Goal: Information Seeking & Learning: Learn about a topic

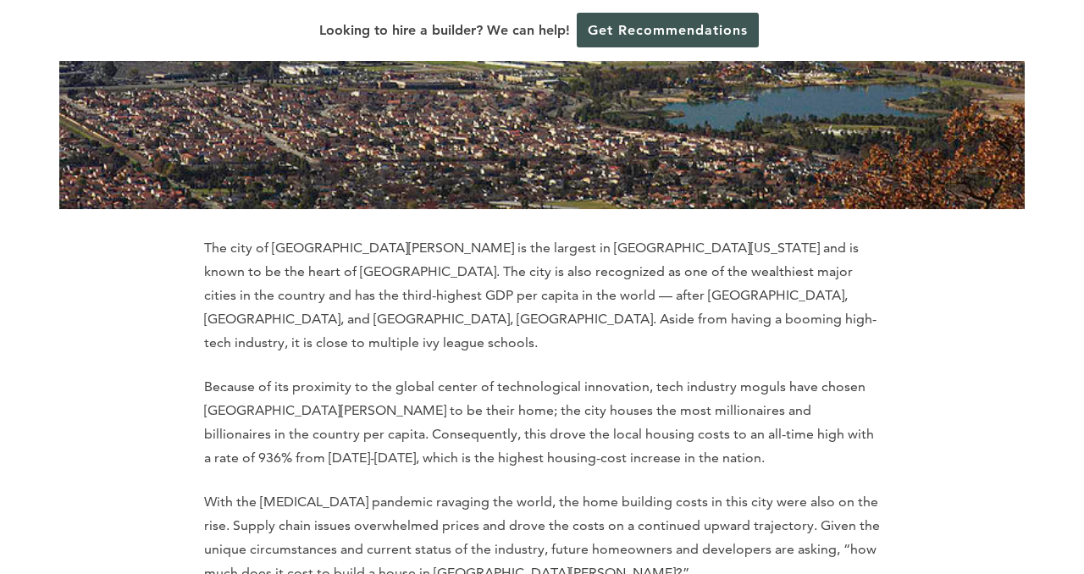
scroll to position [649, 0]
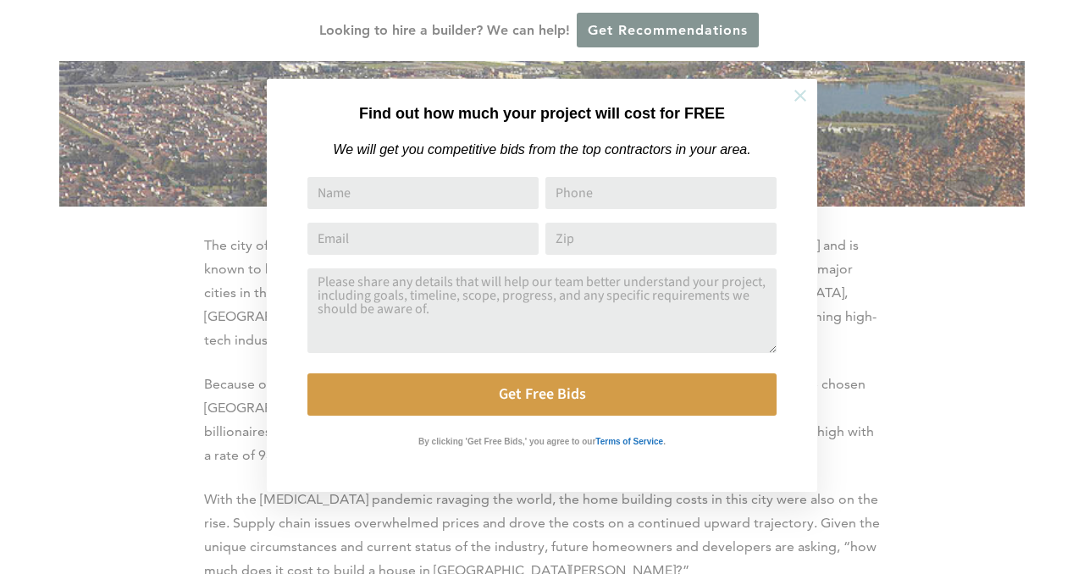
click at [800, 98] on icon at bounding box center [800, 95] width 19 height 19
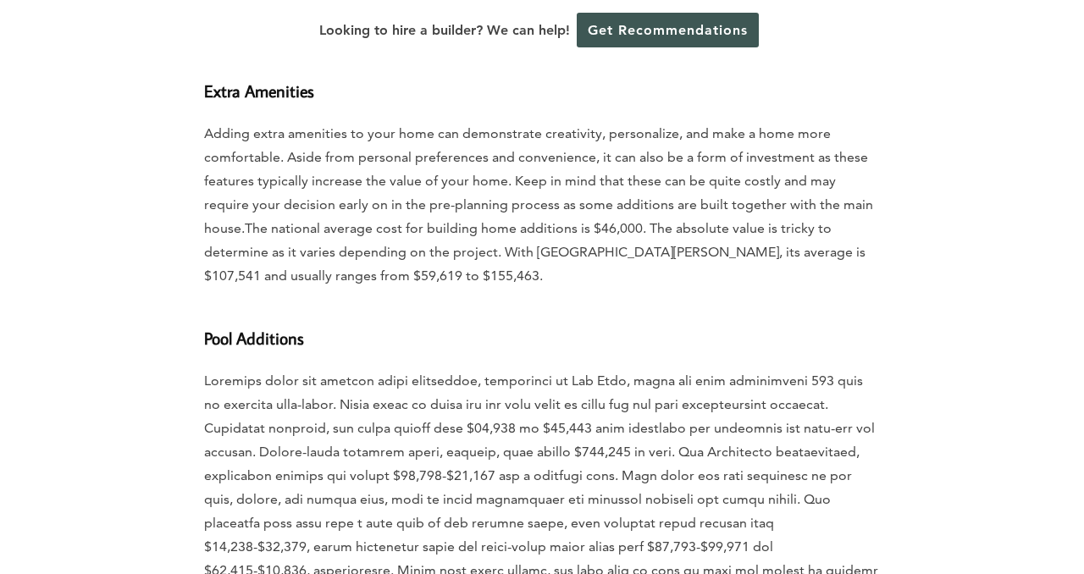
scroll to position [2616, 0]
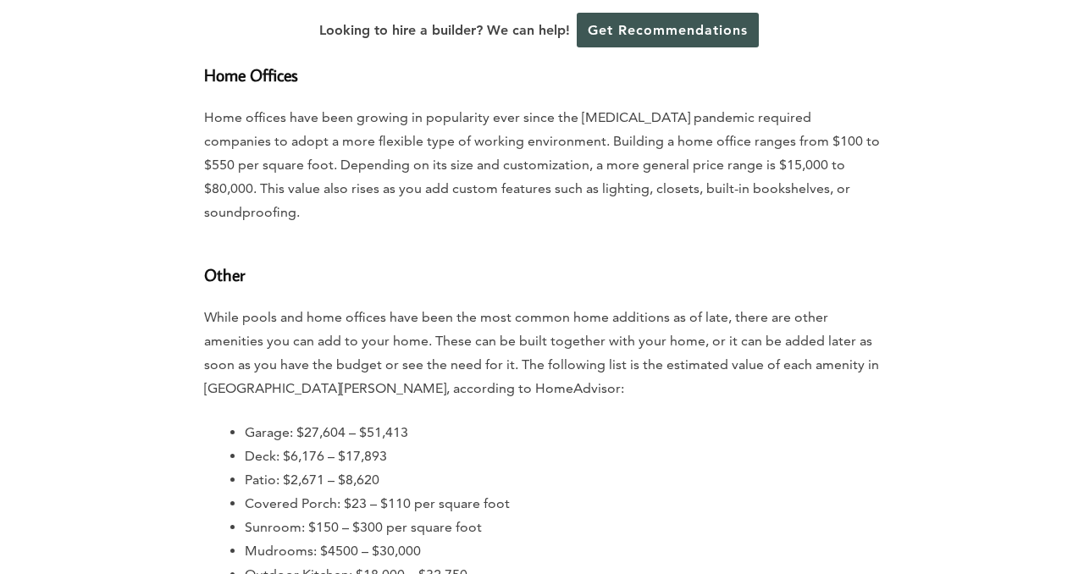
scroll to position [3217, 0]
click at [664, 468] on li "Patio: $2,671 – $8,620" at bounding box center [562, 480] width 635 height 24
click at [700, 491] on li "Covered Porch: $23 – $110 per square foot" at bounding box center [562, 503] width 635 height 24
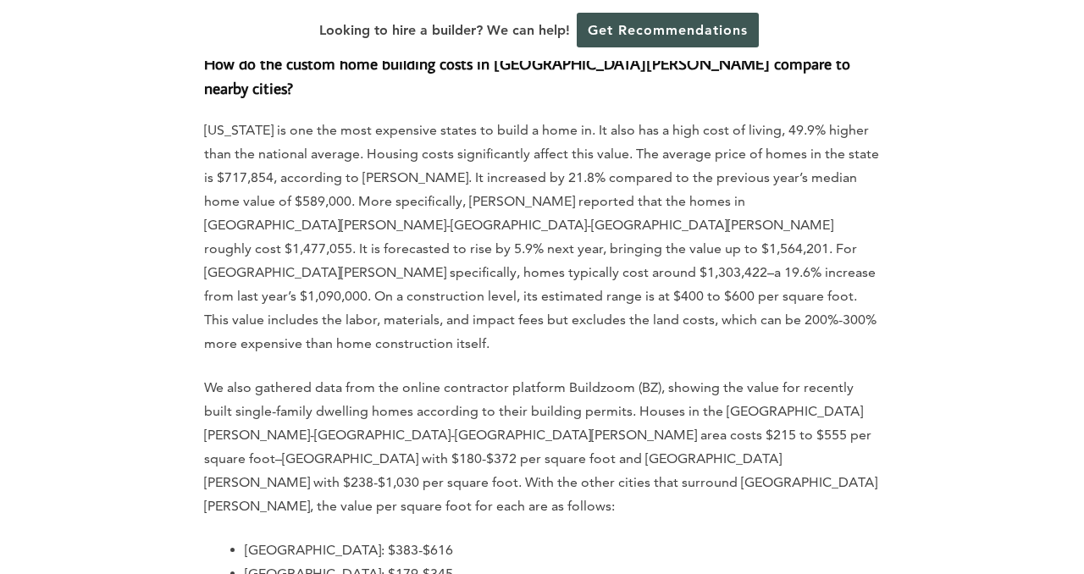
scroll to position [5466, 0]
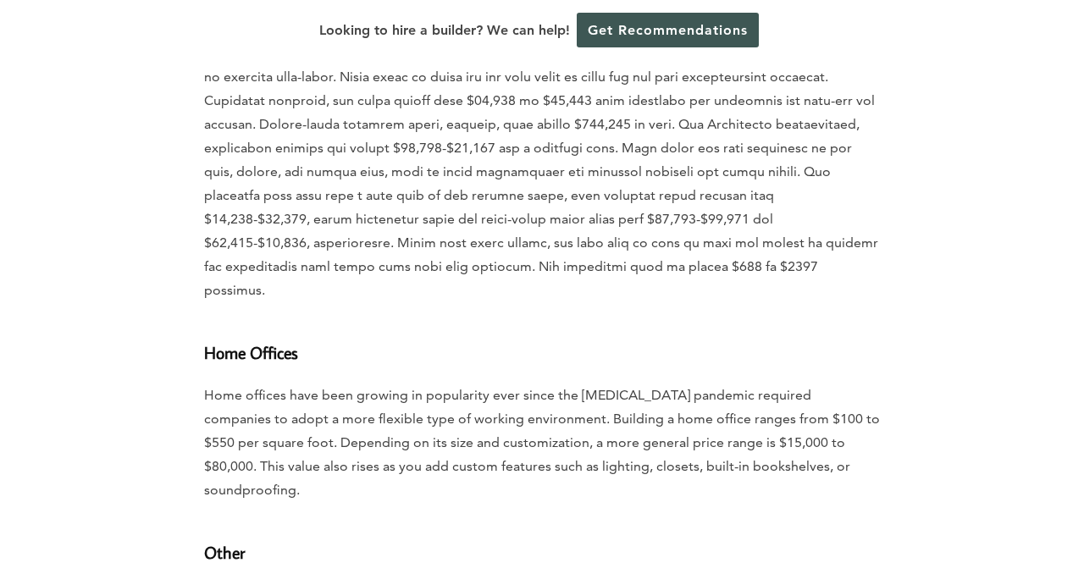
scroll to position [2937, 0]
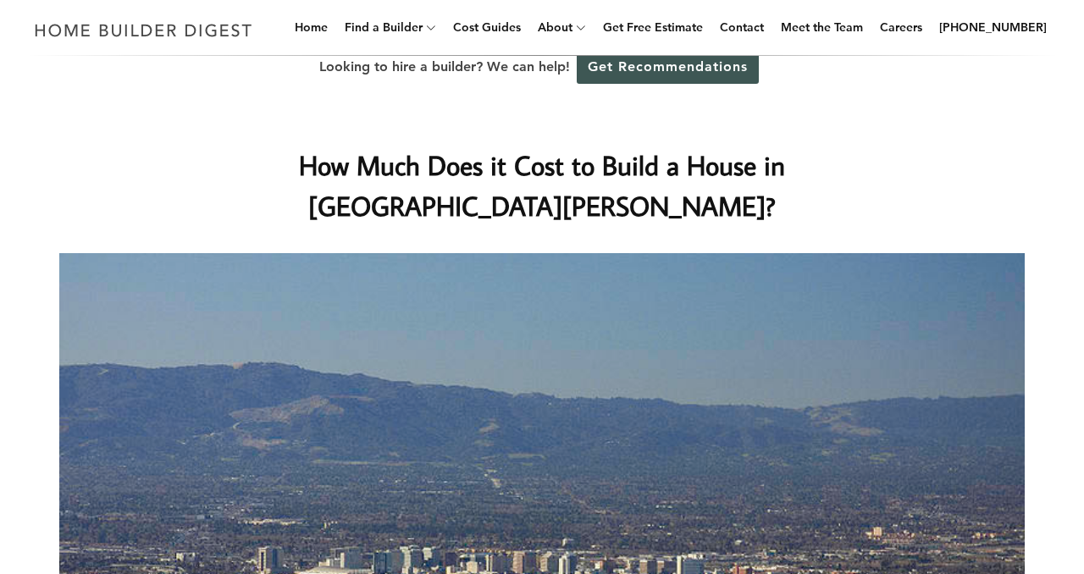
scroll to position [0, 0]
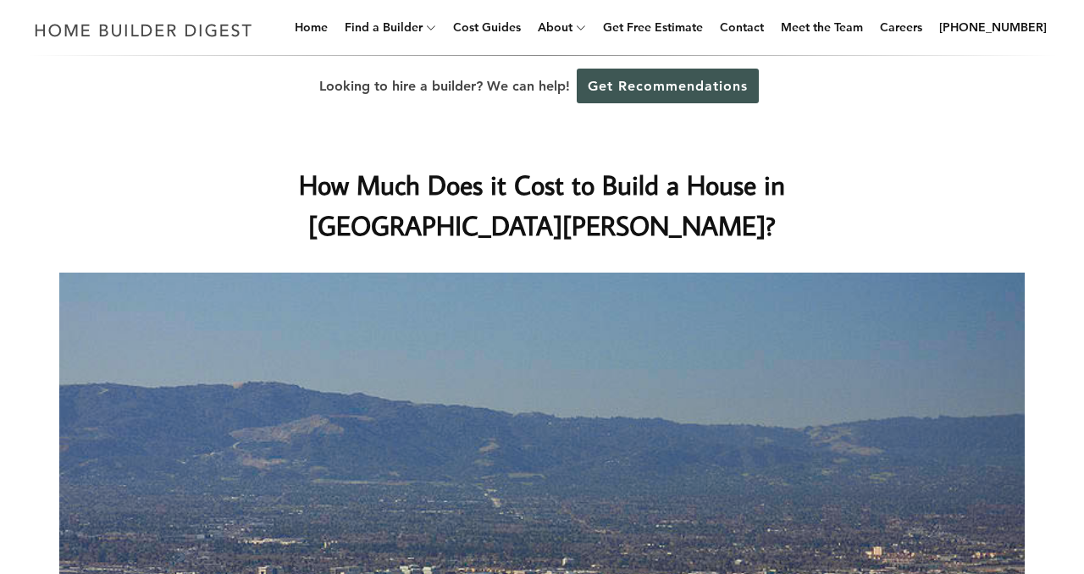
click at [202, 129] on div "How Much Does it Cost to Build a House in [GEOGRAPHIC_DATA][PERSON_NAME]?" at bounding box center [542, 517] width 1020 height 800
